Goal: Find specific page/section: Find specific page/section

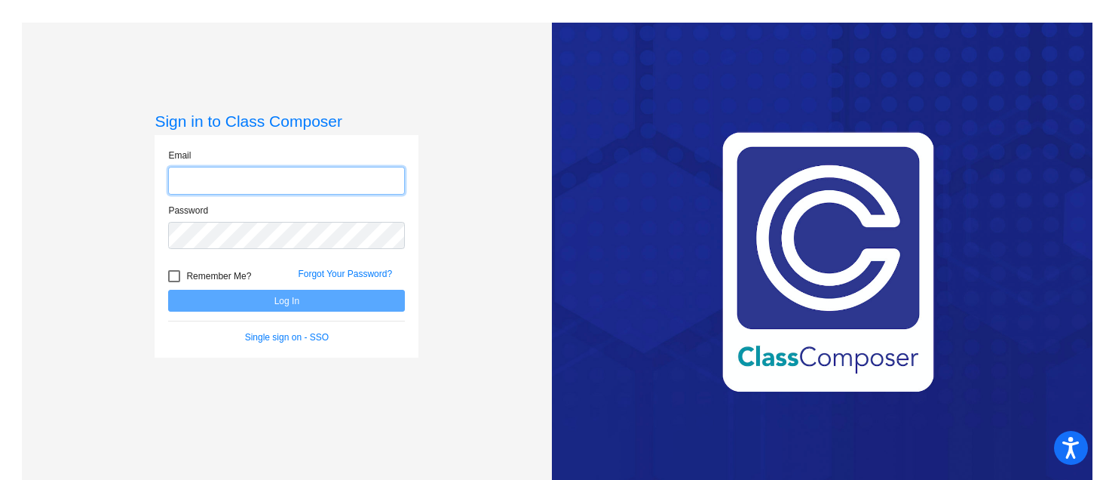
type input "[EMAIL_ADDRESS][DOMAIN_NAME]"
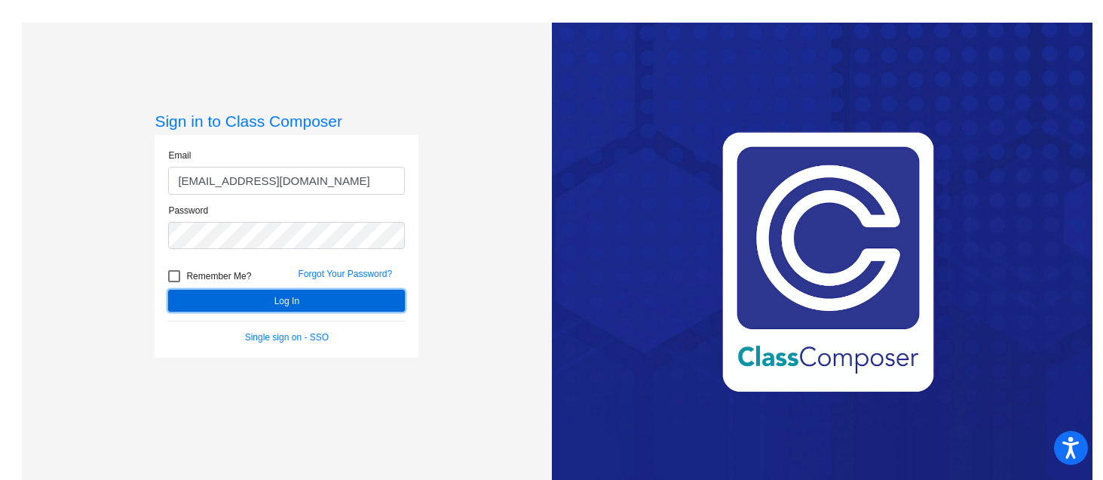
click at [301, 290] on button "Log In" at bounding box center [286, 301] width 237 height 22
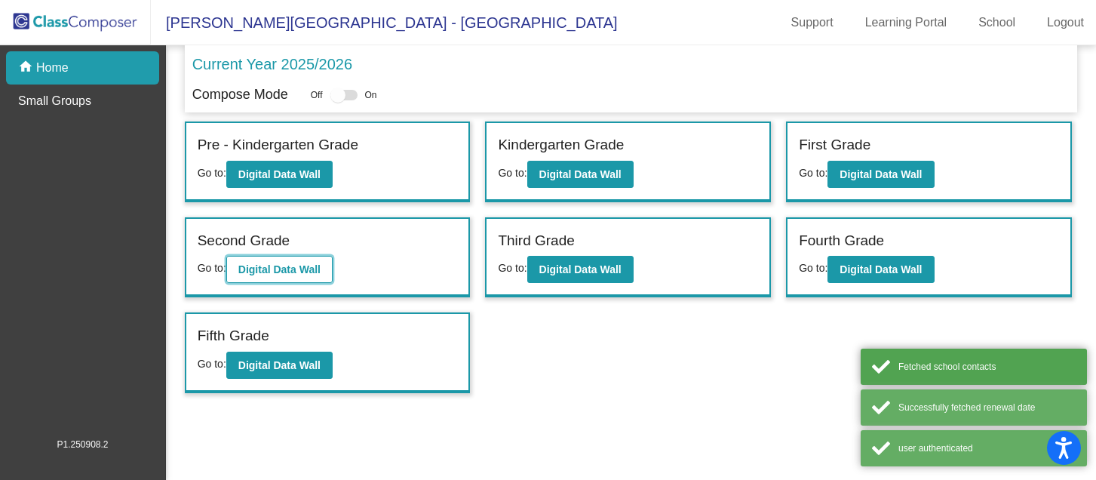
click at [299, 264] on b "Digital Data Wall" at bounding box center [279, 269] width 82 height 12
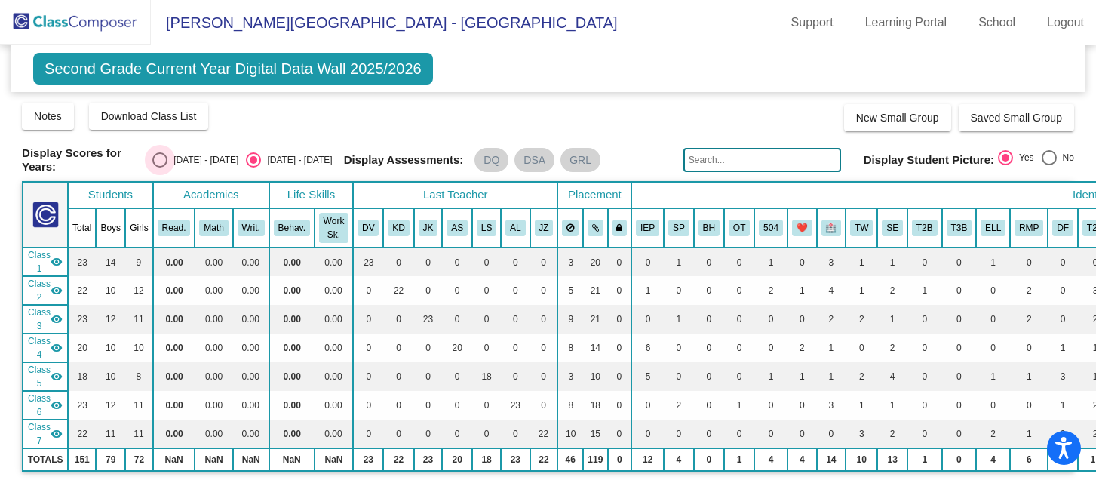
click at [223, 154] on div "[DATE] - [DATE]" at bounding box center [202, 160] width 71 height 14
click at [160, 167] on input "[DATE] - [DATE]" at bounding box center [159, 167] width 1 height 1
radio input "true"
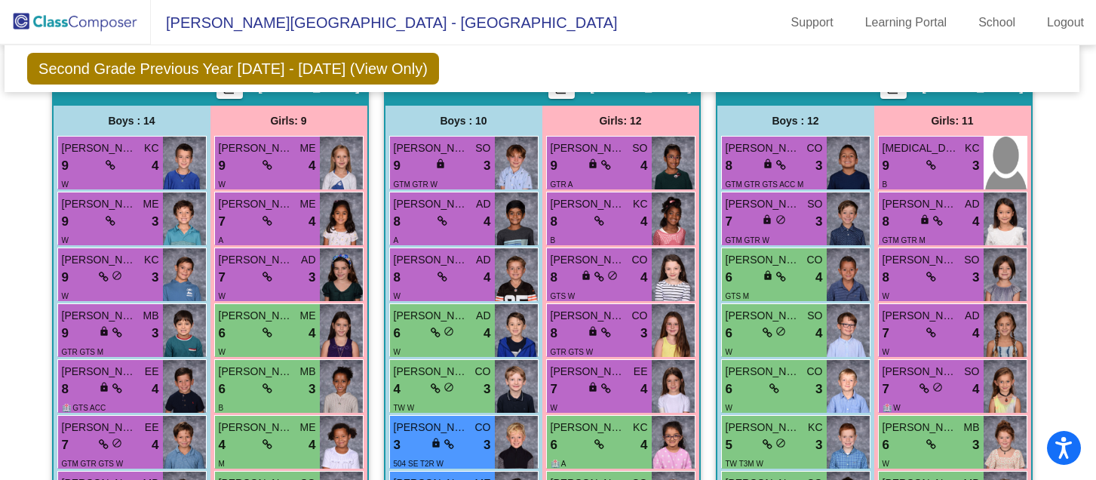
scroll to position [445, 6]
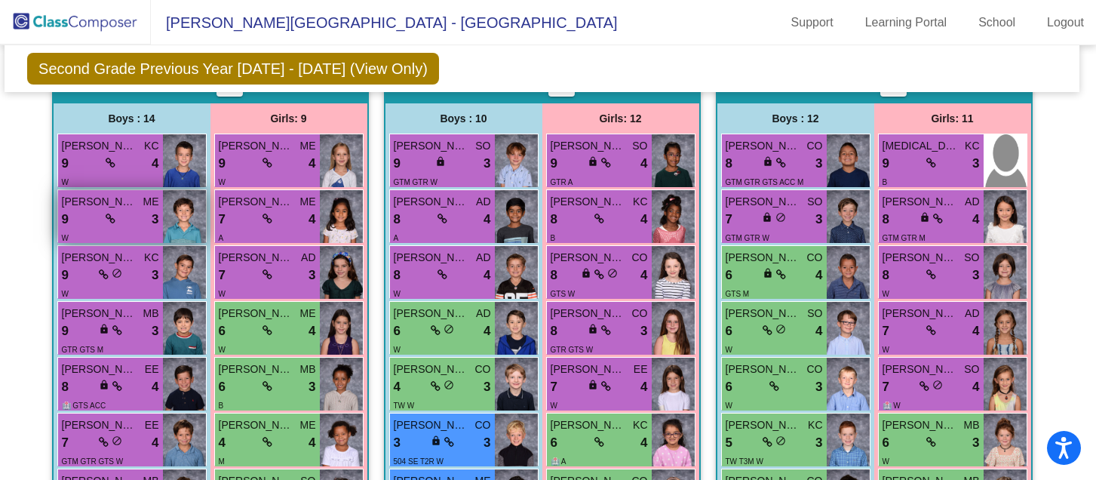
click at [163, 222] on img at bounding box center [184, 216] width 43 height 53
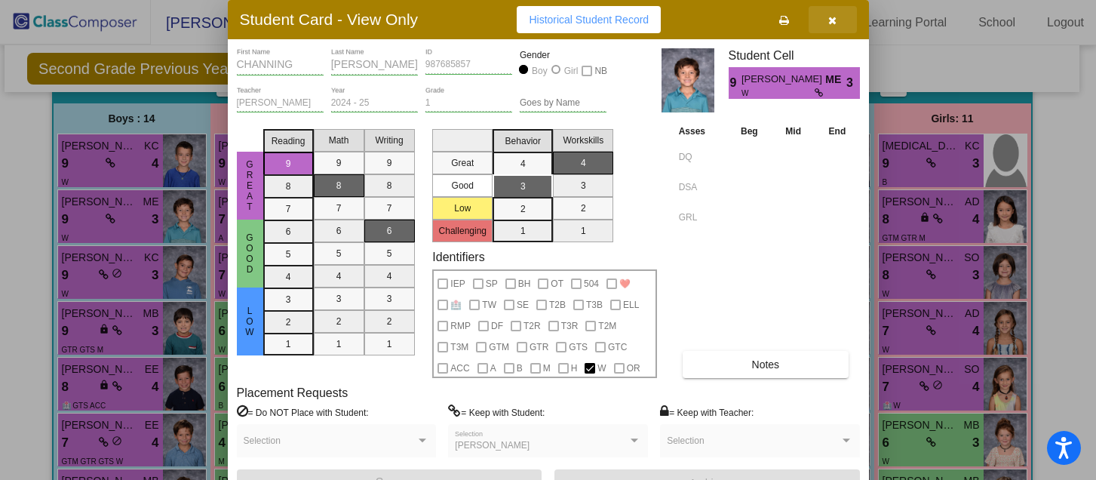
click at [839, 20] on button "button" at bounding box center [833, 19] width 48 height 27
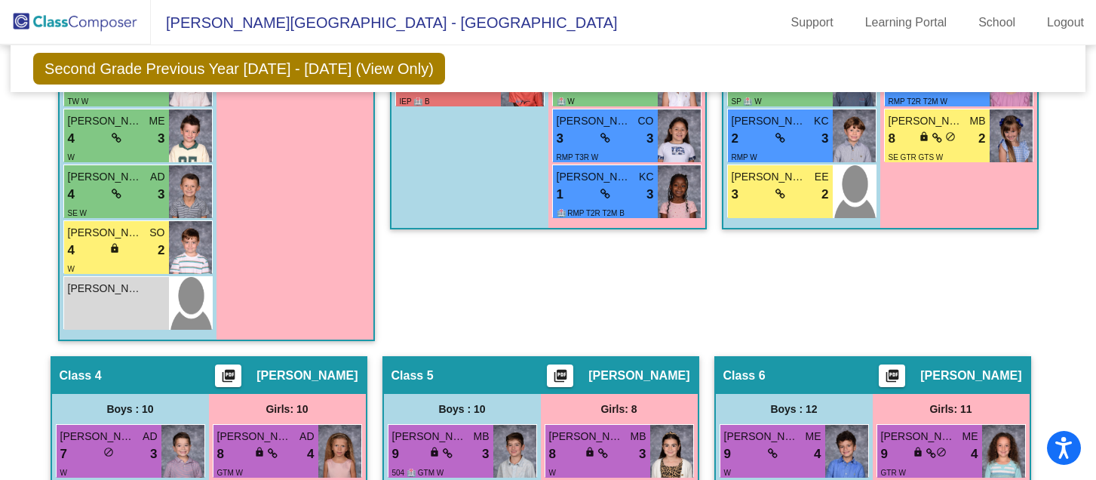
scroll to position [1230, 0]
